Goal: Register for event/course

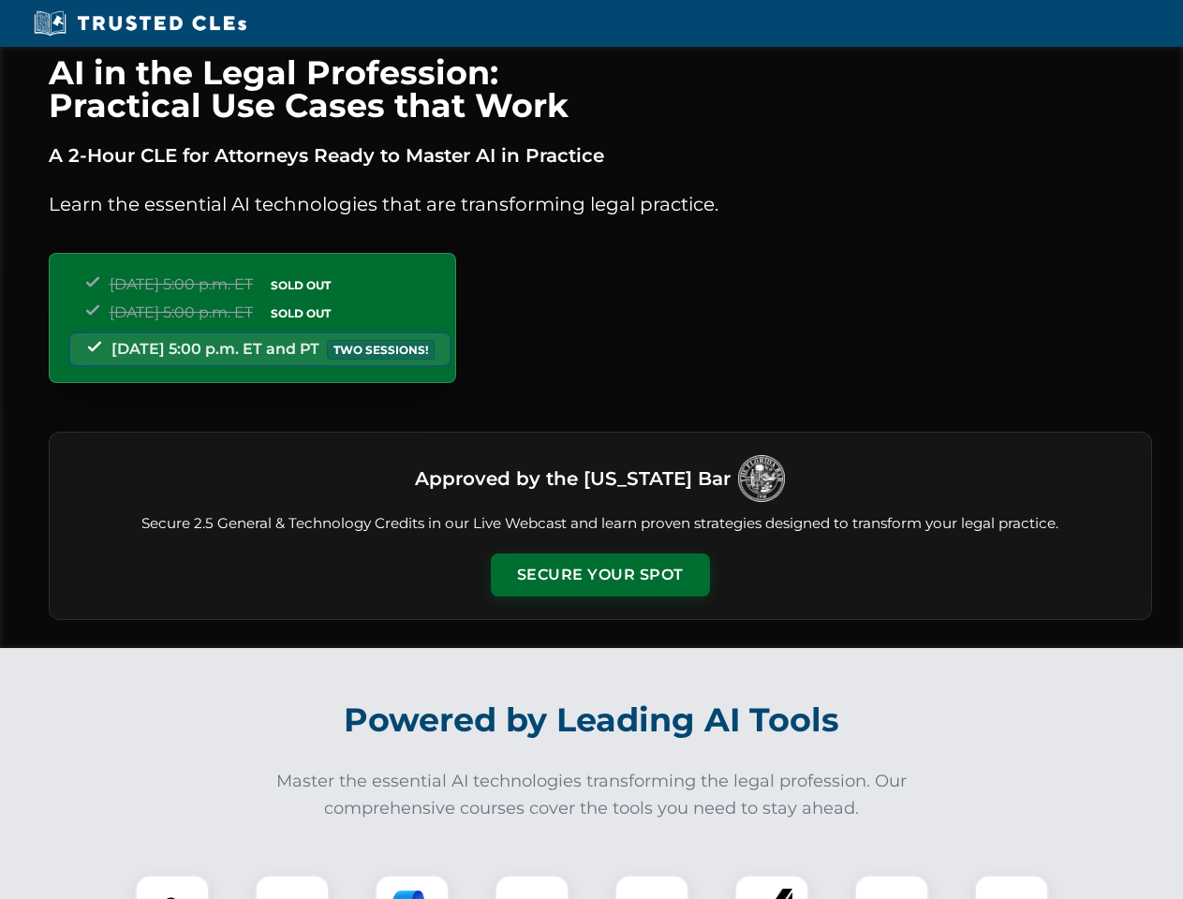
click at [599, 575] on button "Secure Your Spot" at bounding box center [600, 575] width 219 height 43
click at [172, 887] on img at bounding box center [172, 912] width 54 height 54
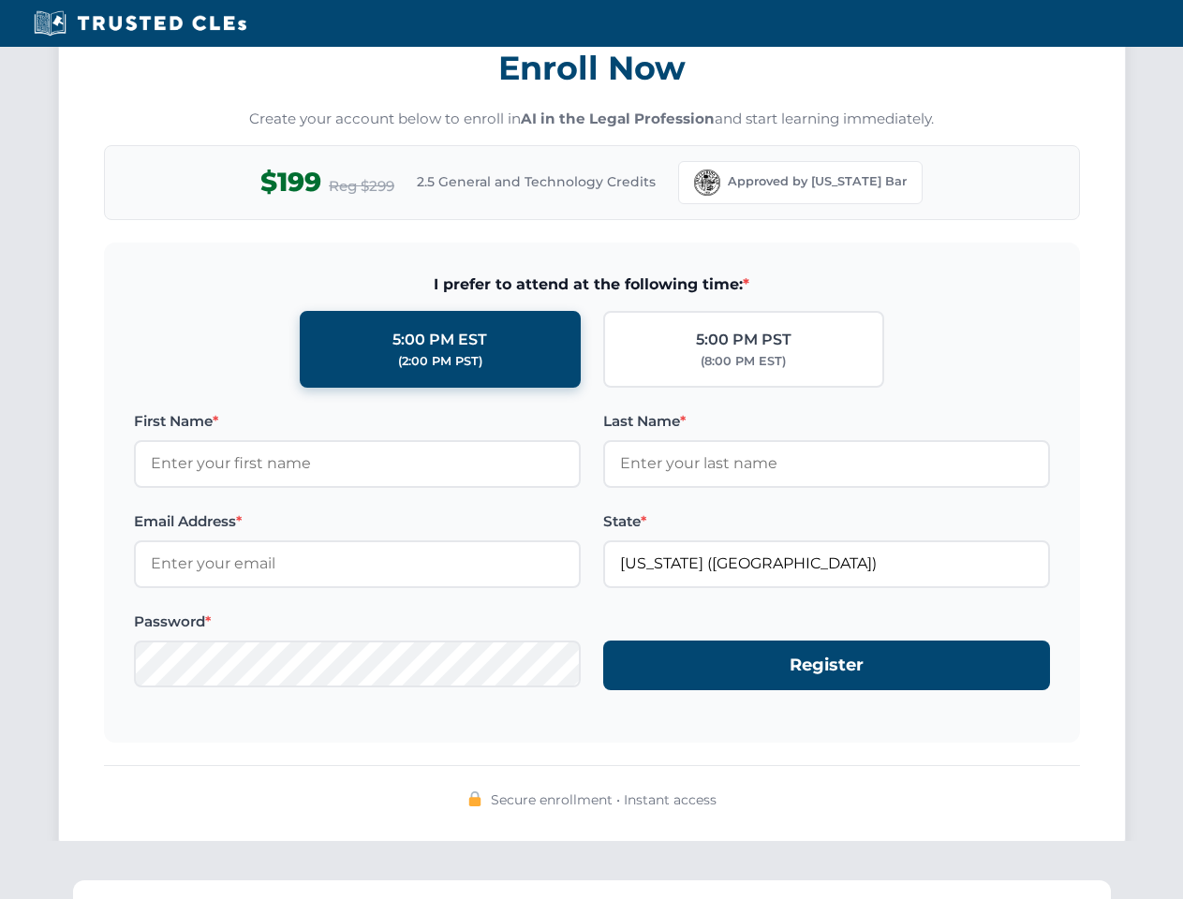
scroll to position [1839, 0]
